Goal: Information Seeking & Learning: Learn about a topic

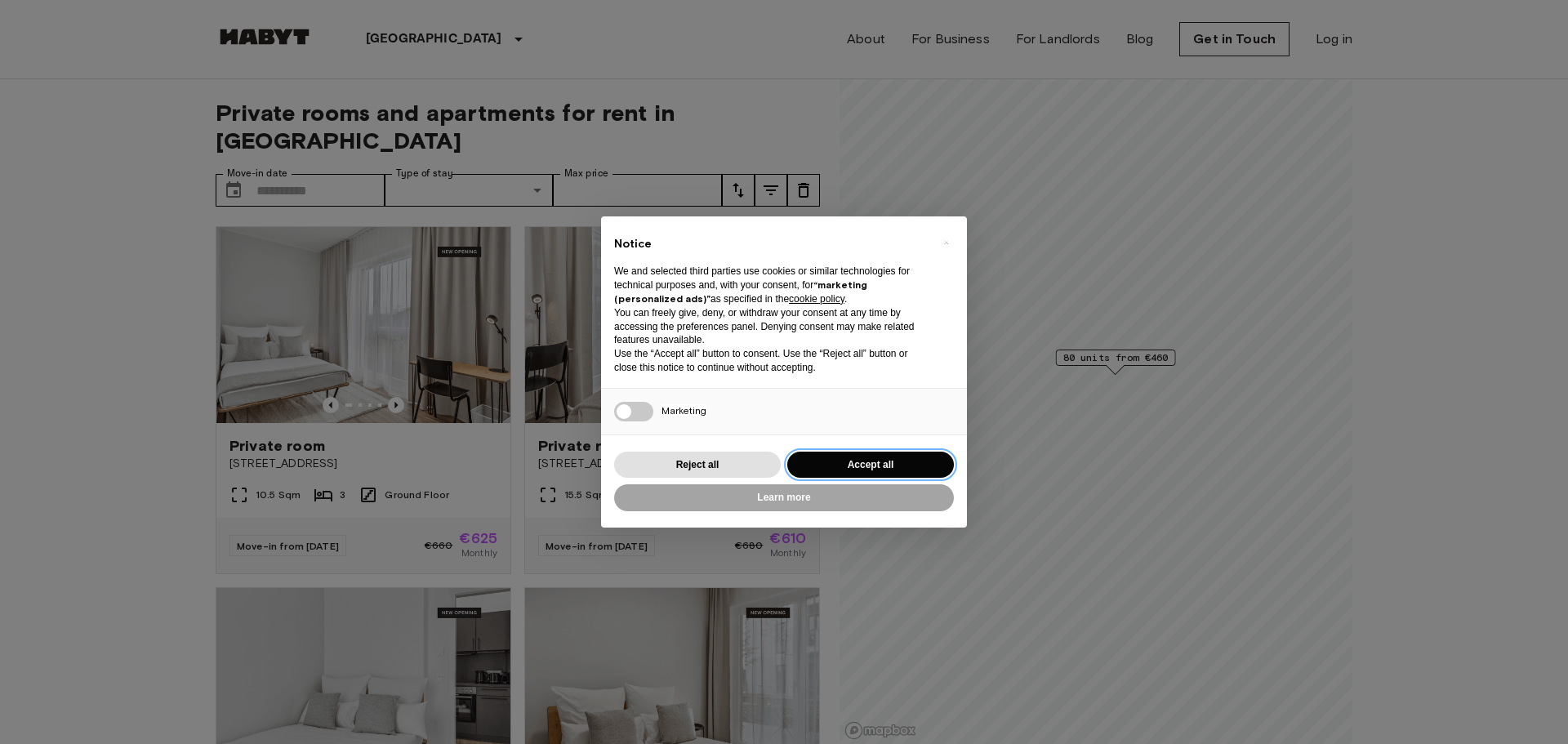
click at [889, 469] on button "Accept all" at bounding box center [871, 465] width 166 height 27
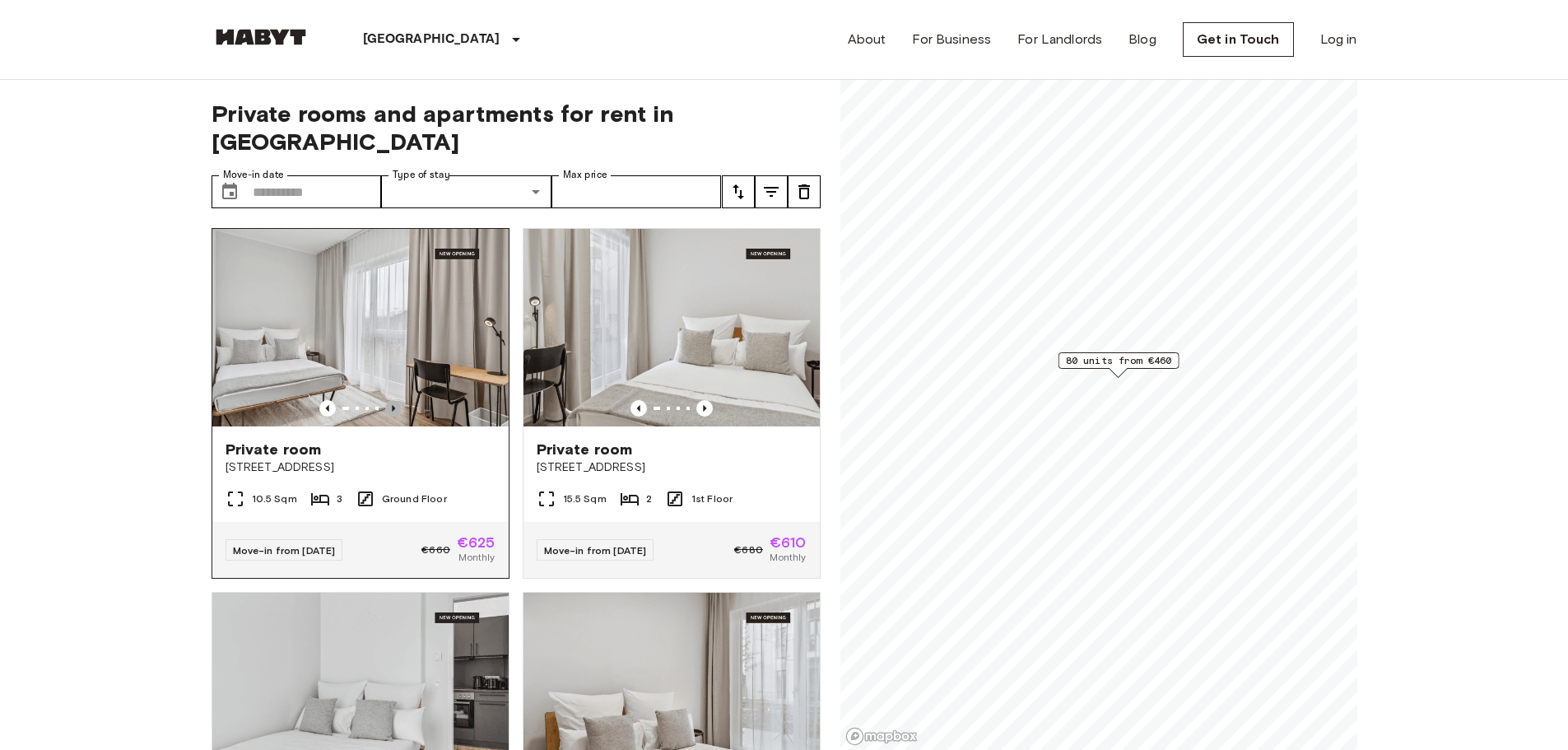
click at [392, 405] on icon "Previous image" at bounding box center [394, 407] width 4 height 6
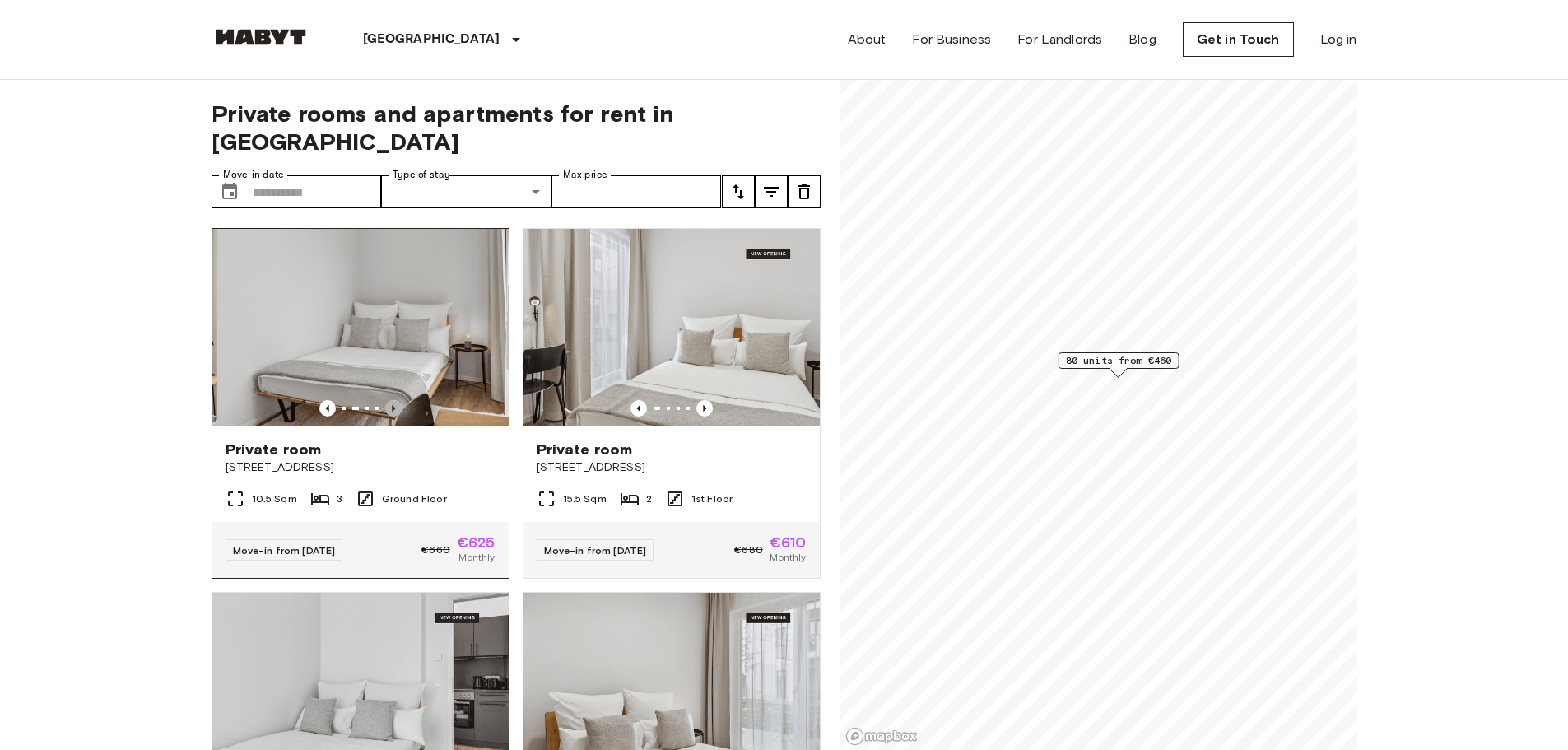
click at [392, 405] on icon "Previous image" at bounding box center [394, 407] width 4 height 6
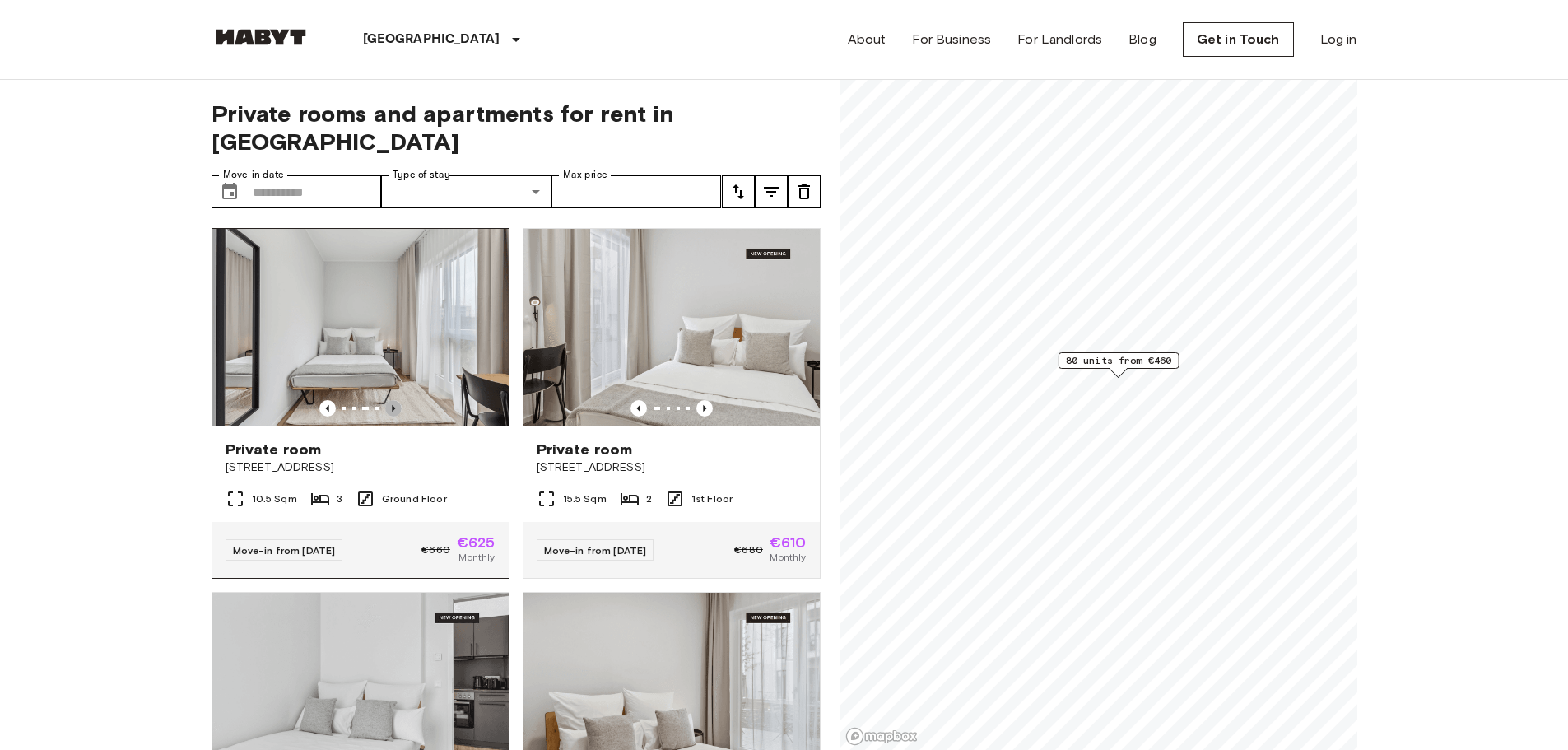
click at [392, 405] on icon "Previous image" at bounding box center [394, 407] width 4 height 6
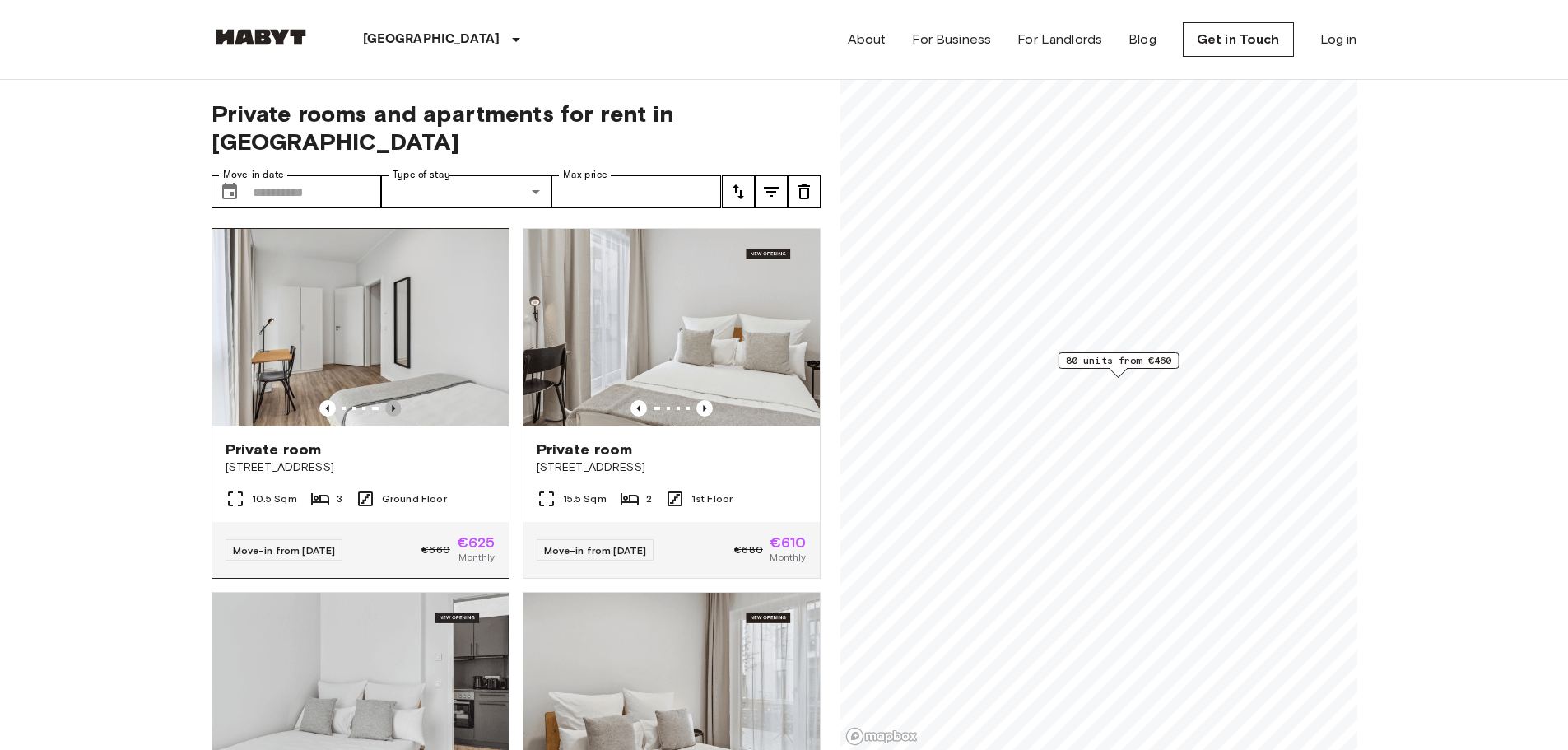
click at [392, 405] on icon "Previous image" at bounding box center [394, 407] width 4 height 6
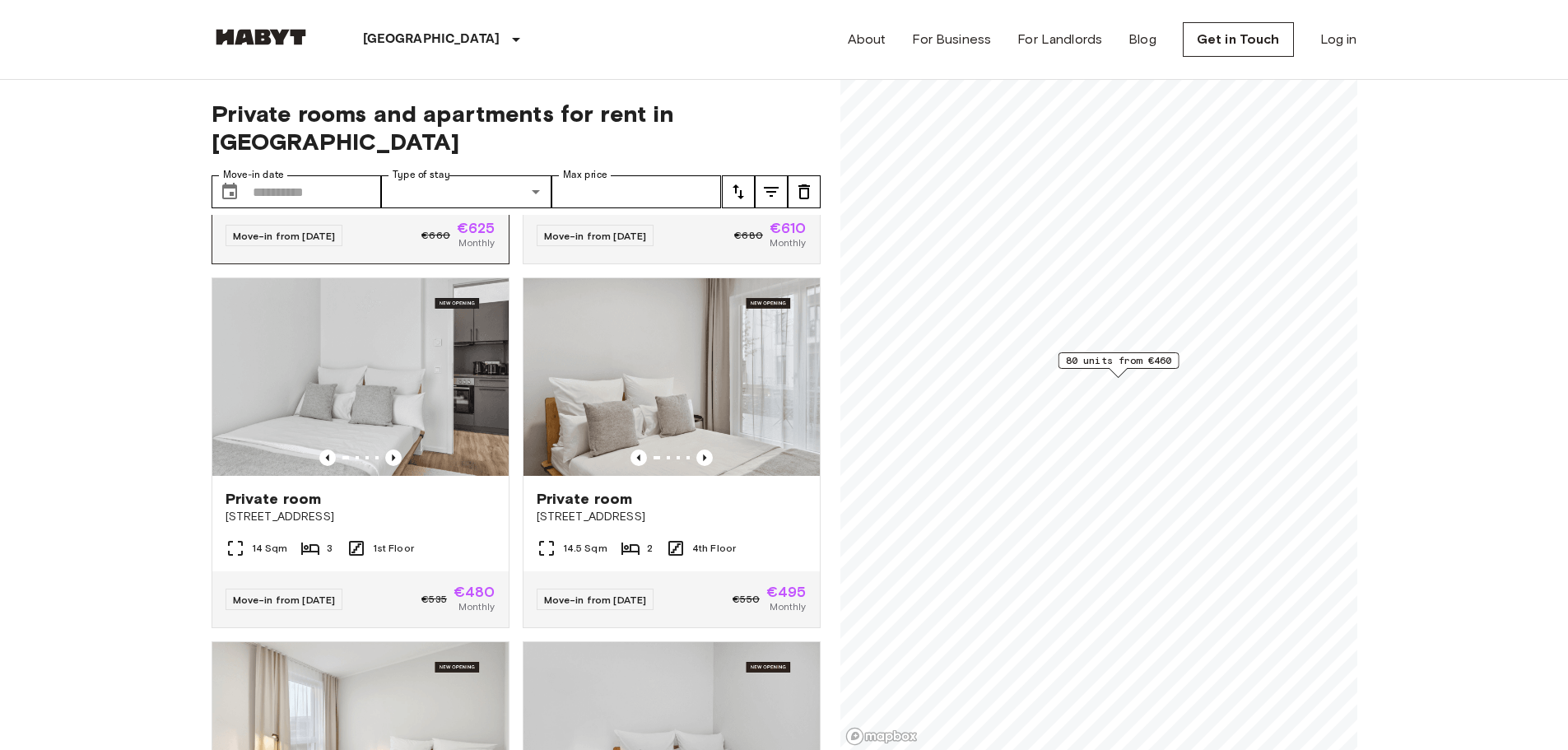
scroll to position [319, 0]
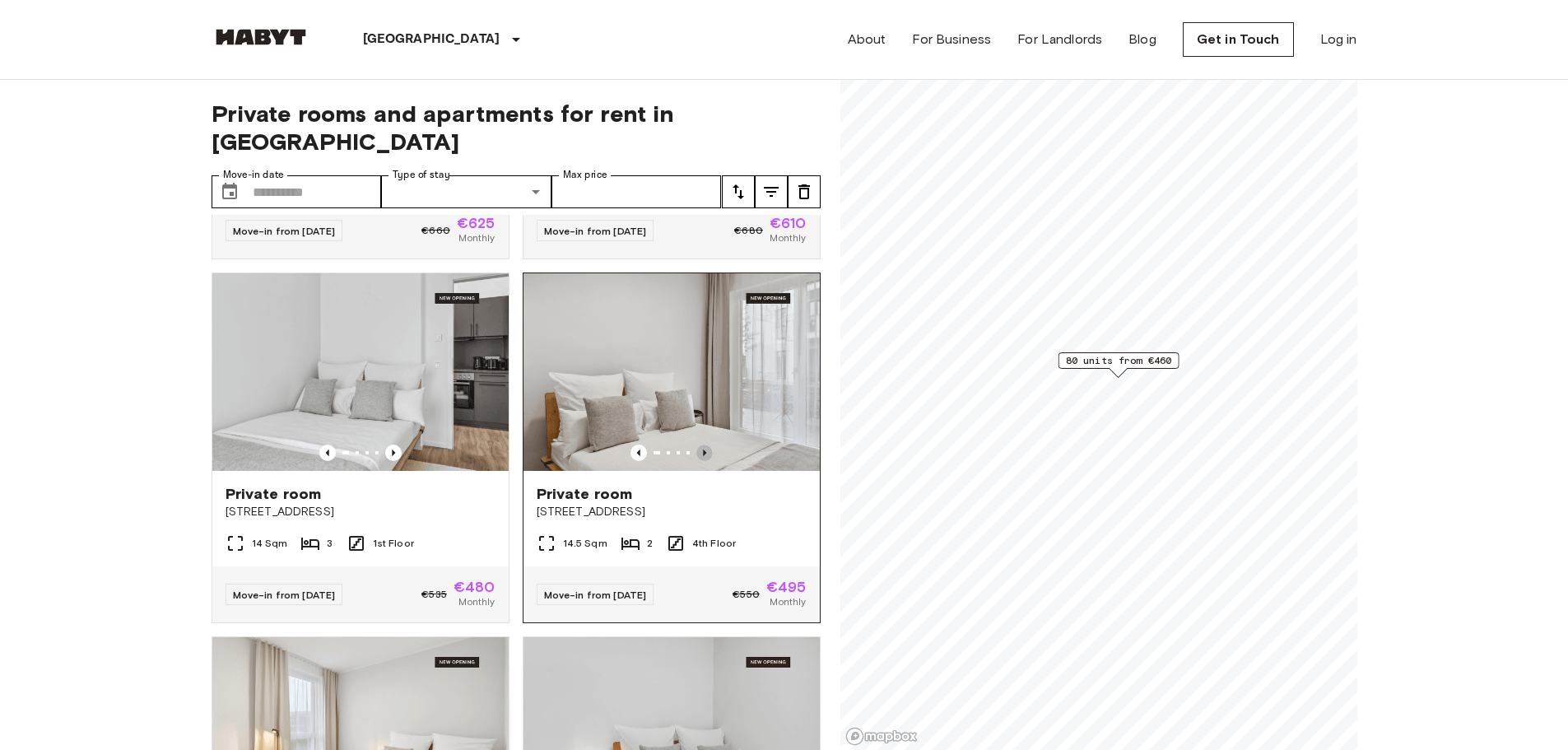
click at [697, 444] on icon "Previous image" at bounding box center [705, 453] width 16 height 16
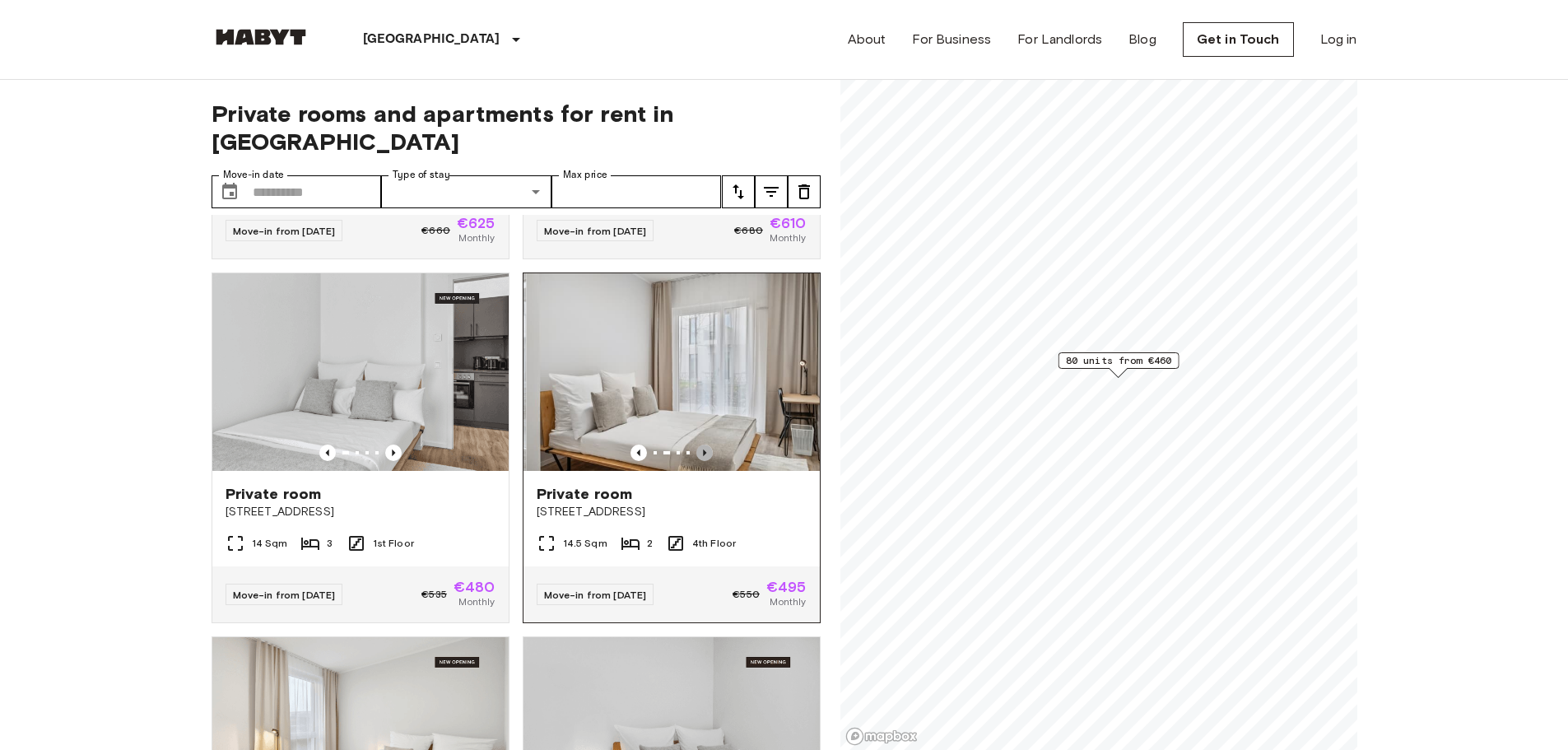
click at [697, 444] on icon "Previous image" at bounding box center [705, 453] width 16 height 16
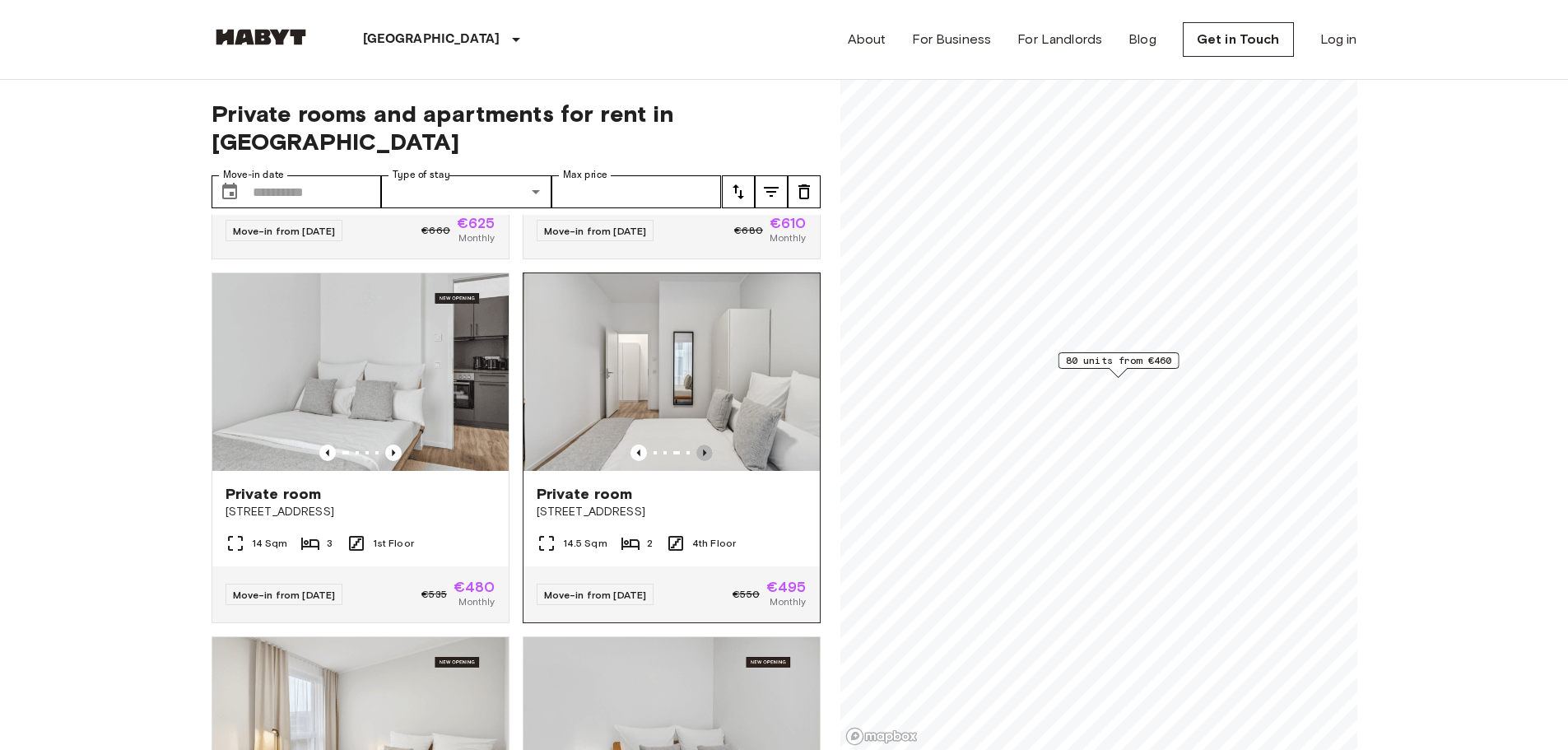
click at [697, 444] on icon "Previous image" at bounding box center [705, 453] width 16 height 16
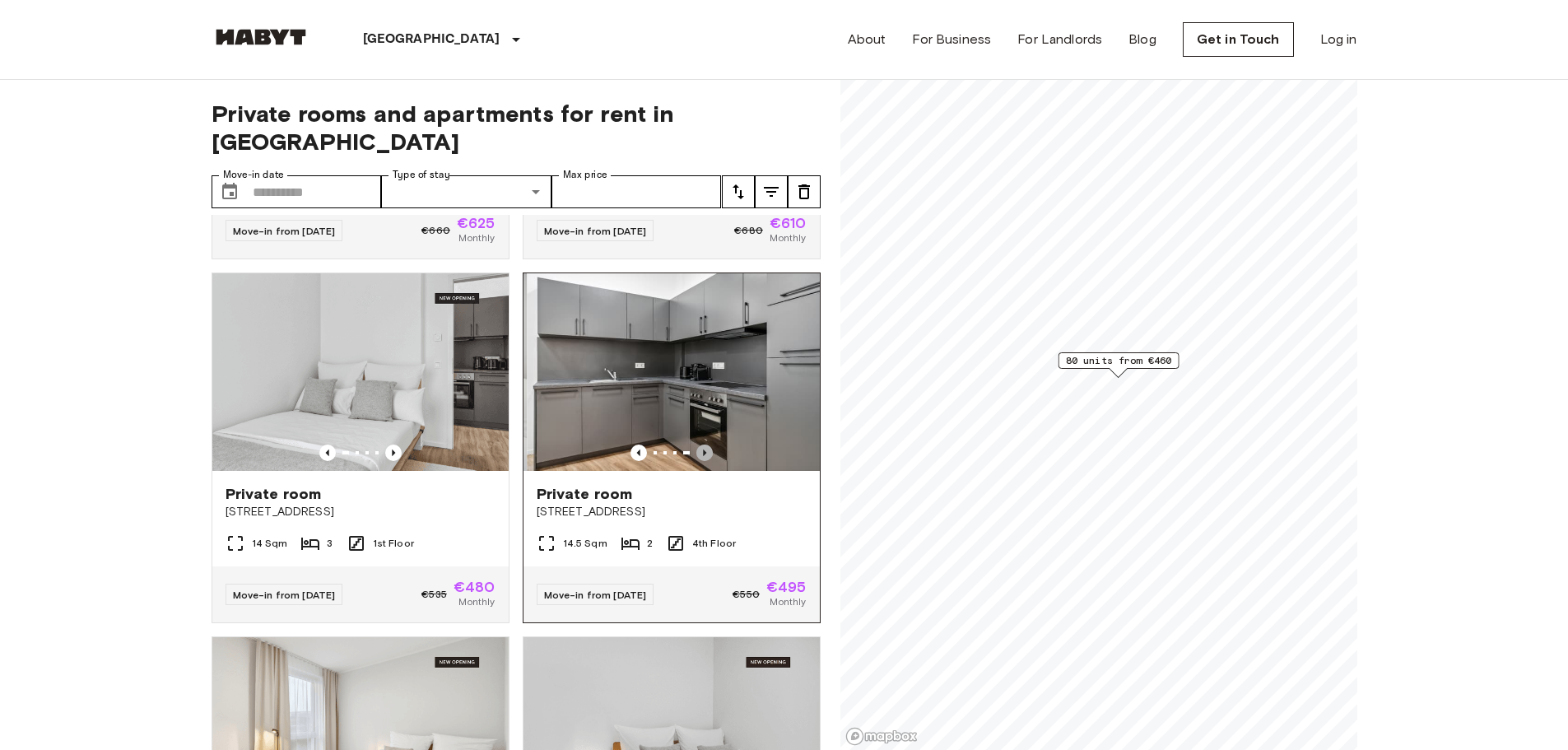
click at [697, 444] on icon "Previous image" at bounding box center [705, 453] width 16 height 16
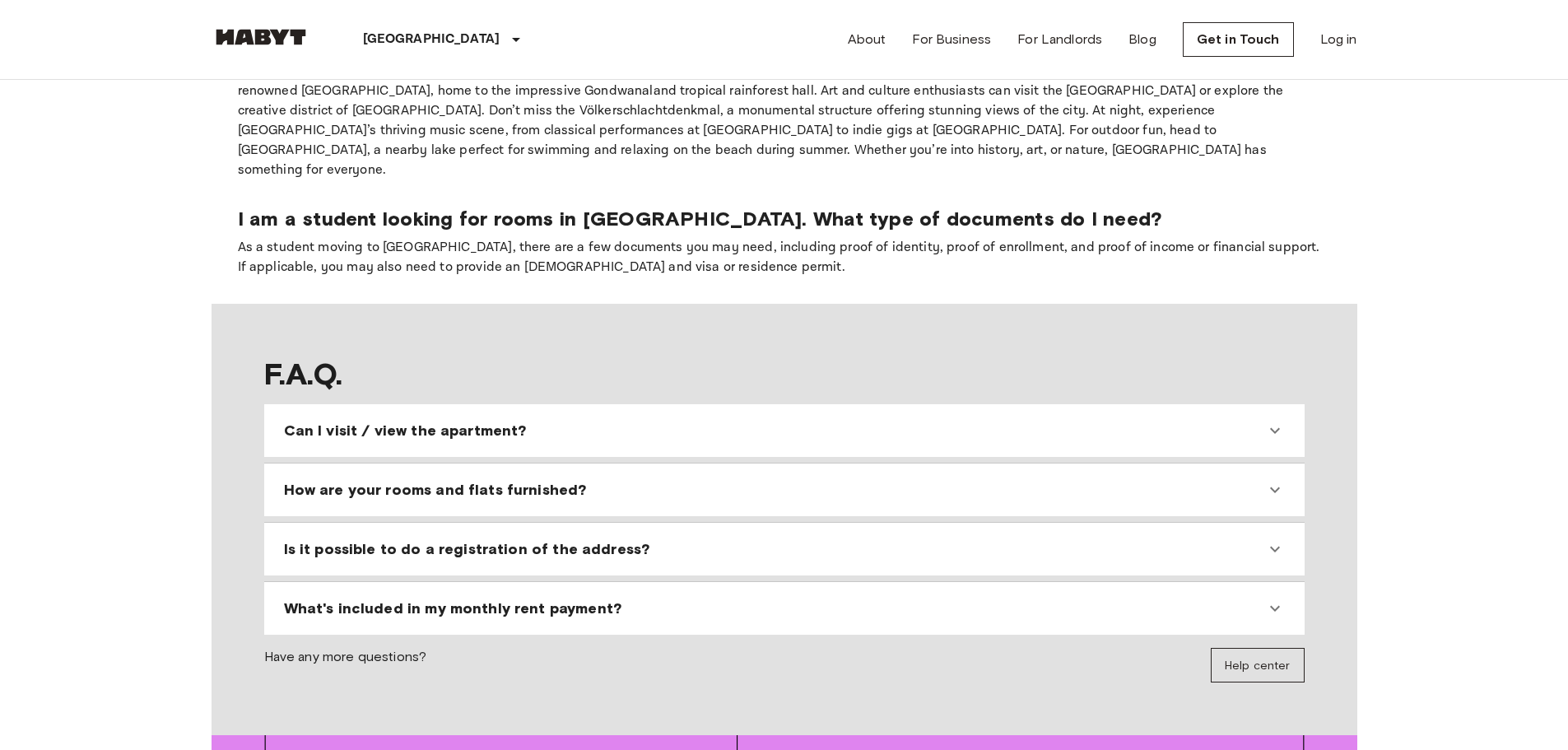
scroll to position [1712, 0]
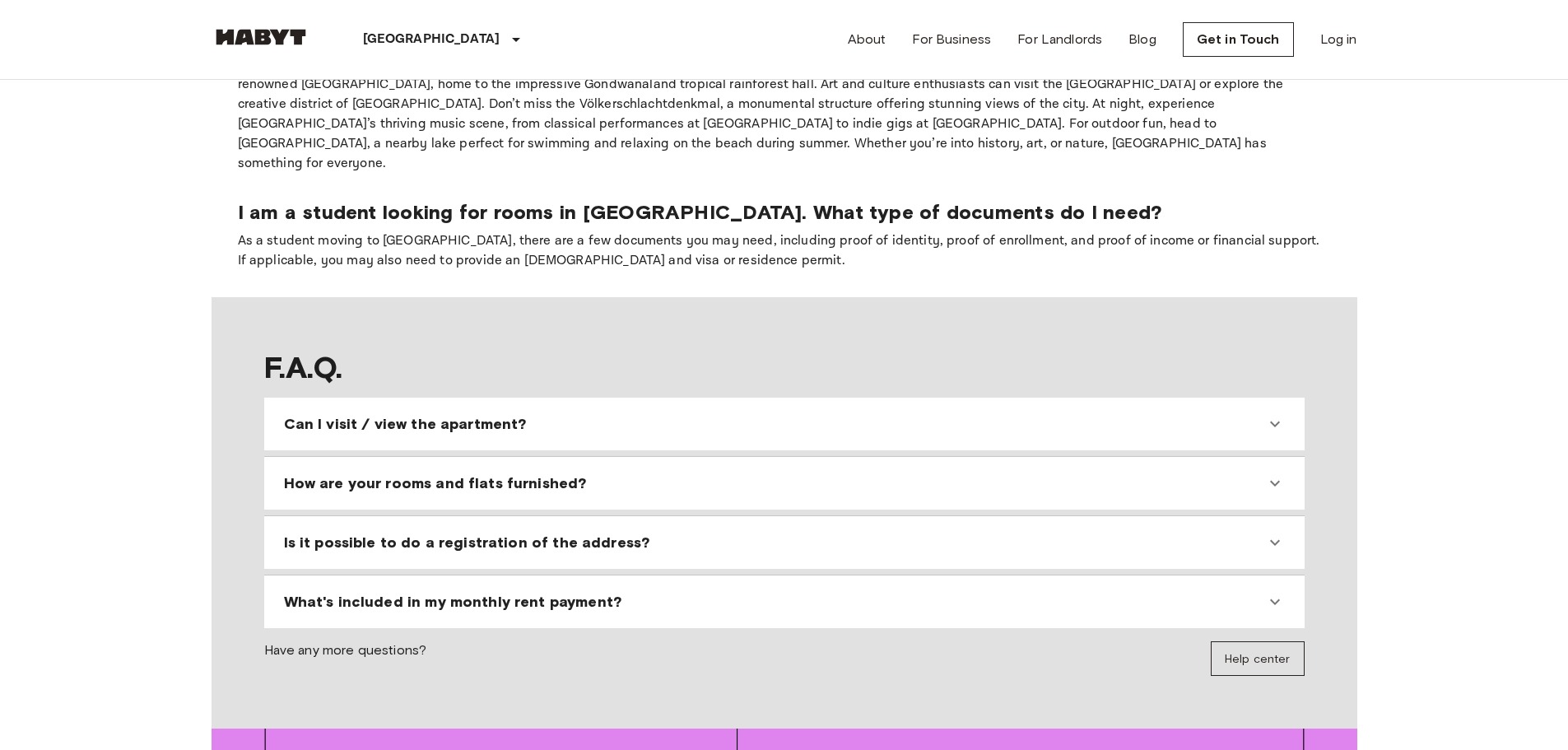
click at [365, 592] on span "What's included in my monthly rent payment?" at bounding box center [452, 602] width 338 height 20
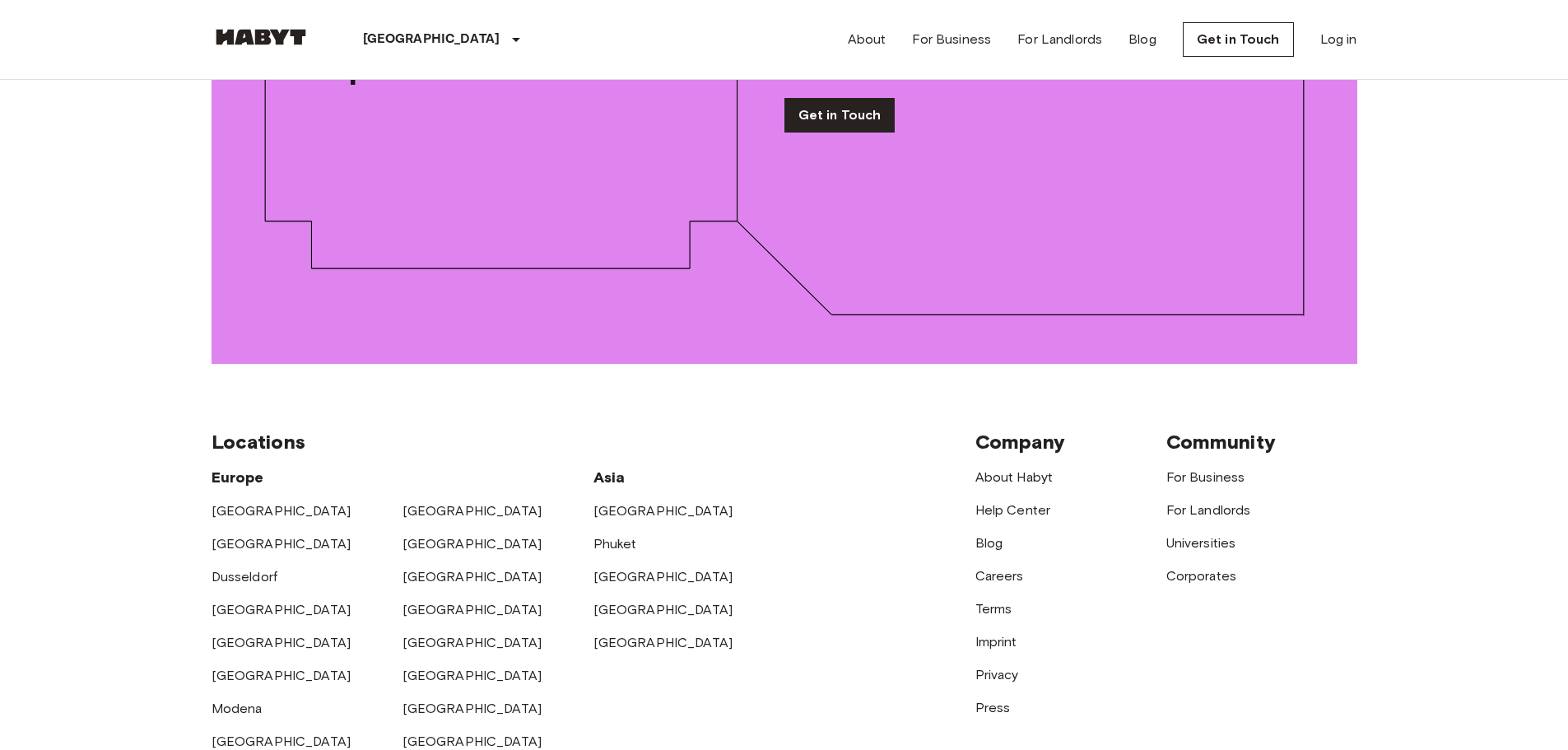
scroll to position [2703, 0]
click at [417, 502] on link "[GEOGRAPHIC_DATA]" at bounding box center [472, 509] width 140 height 15
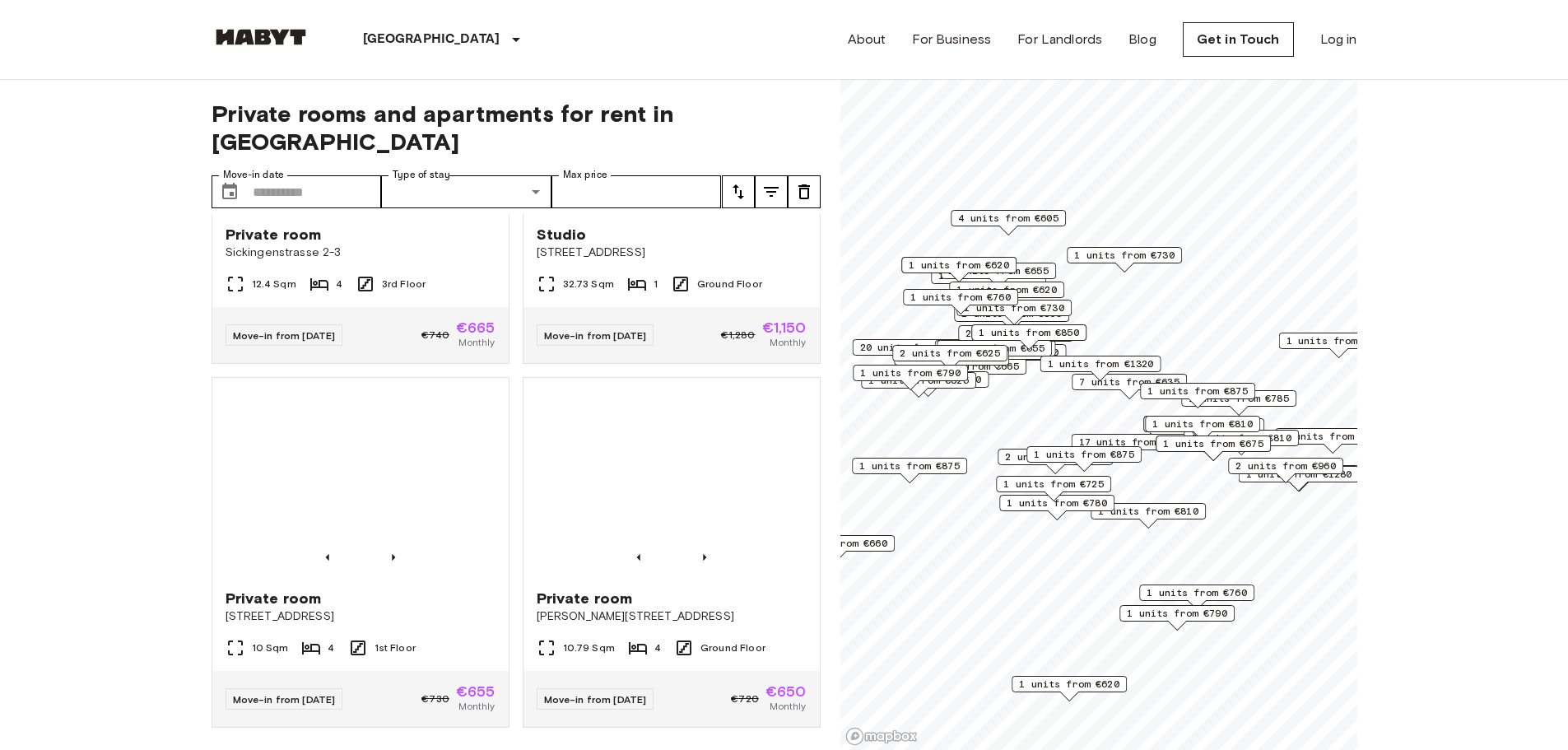
scroll to position [3127, 0]
